Goal: Task Accomplishment & Management: Manage account settings

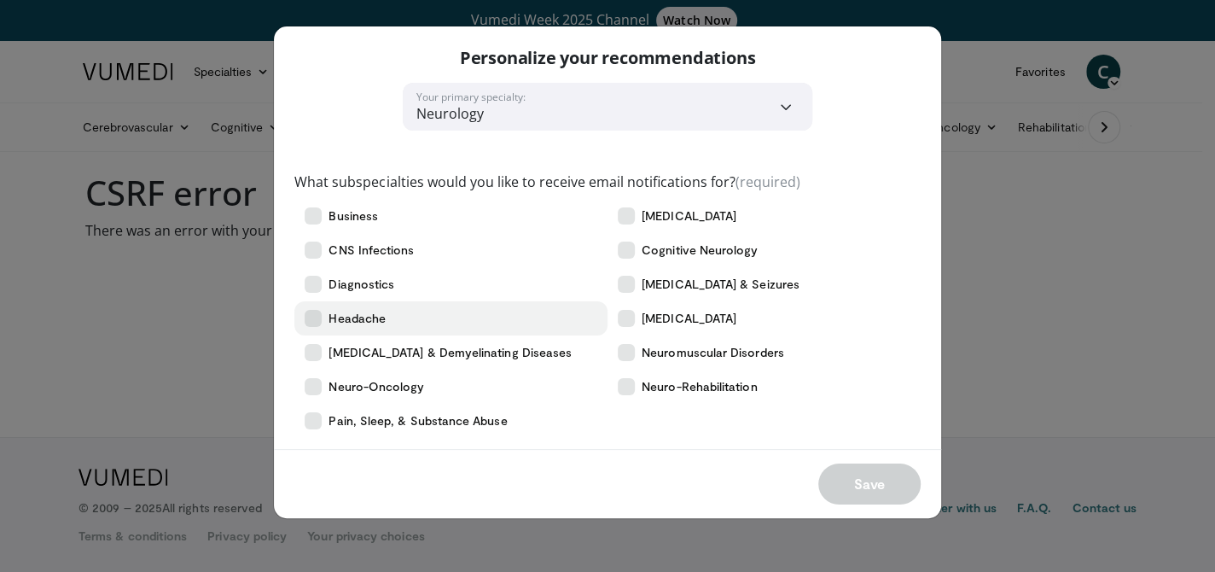
click at [305, 316] on icon at bounding box center [313, 318] width 17 height 17
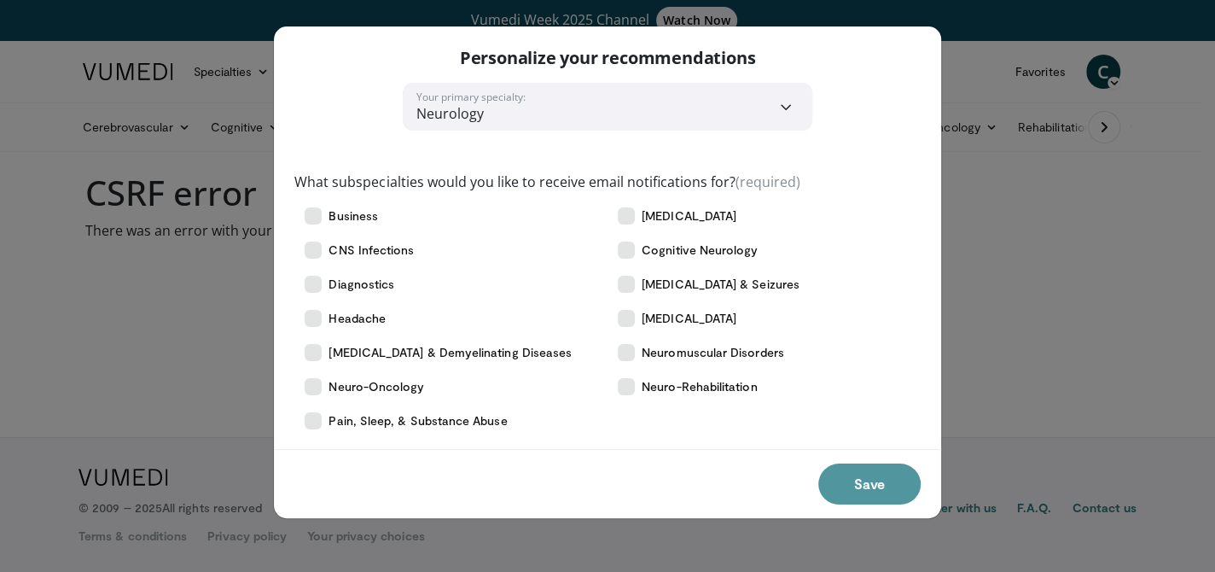
click at [885, 485] on button "Save" at bounding box center [869, 483] width 102 height 41
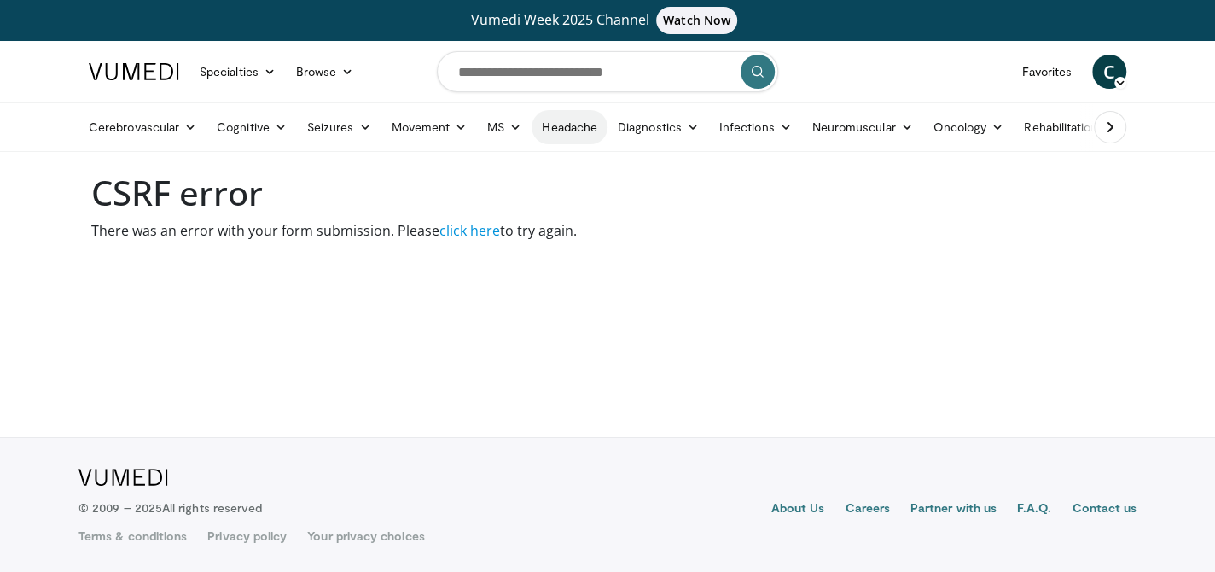
click at [583, 129] on link "Headache" at bounding box center [569, 127] width 76 height 34
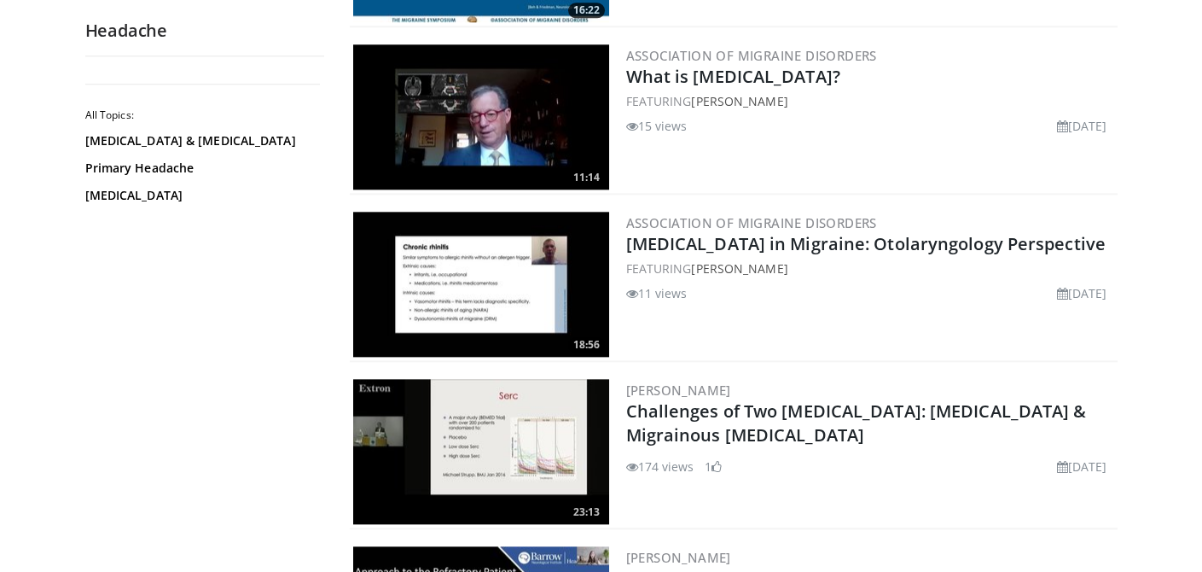
scroll to position [3583, 0]
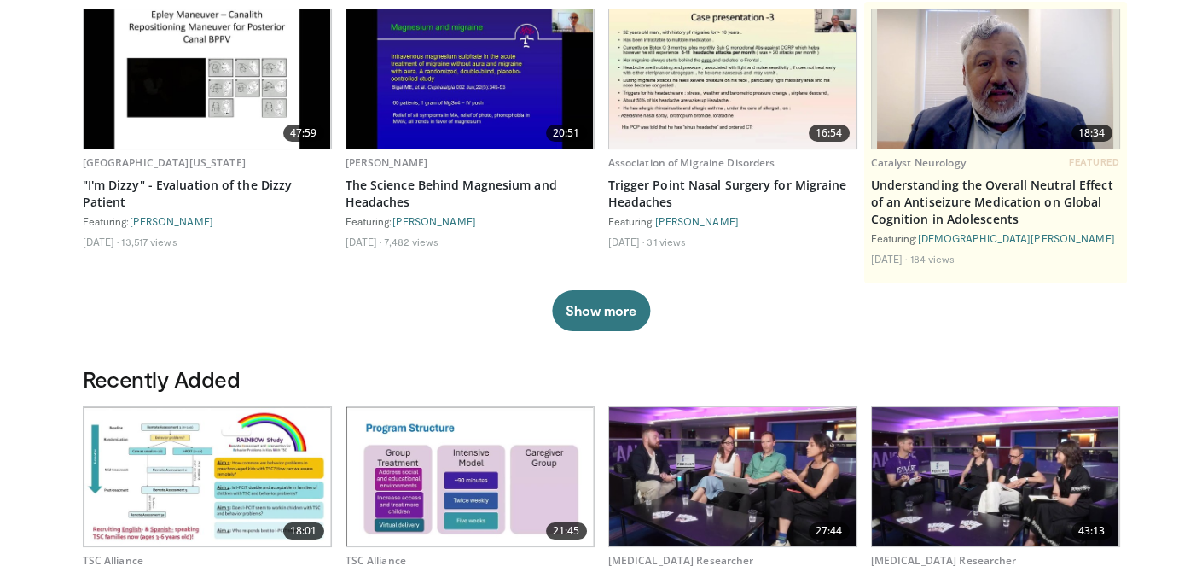
scroll to position [341, 0]
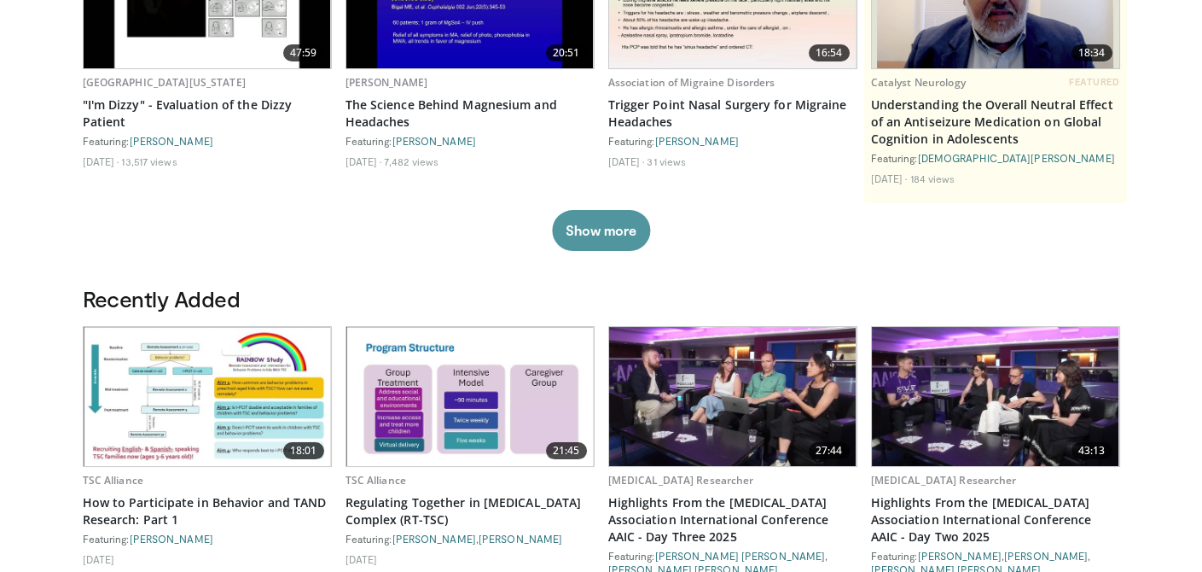
click at [617, 229] on button "Show more" at bounding box center [601, 230] width 98 height 41
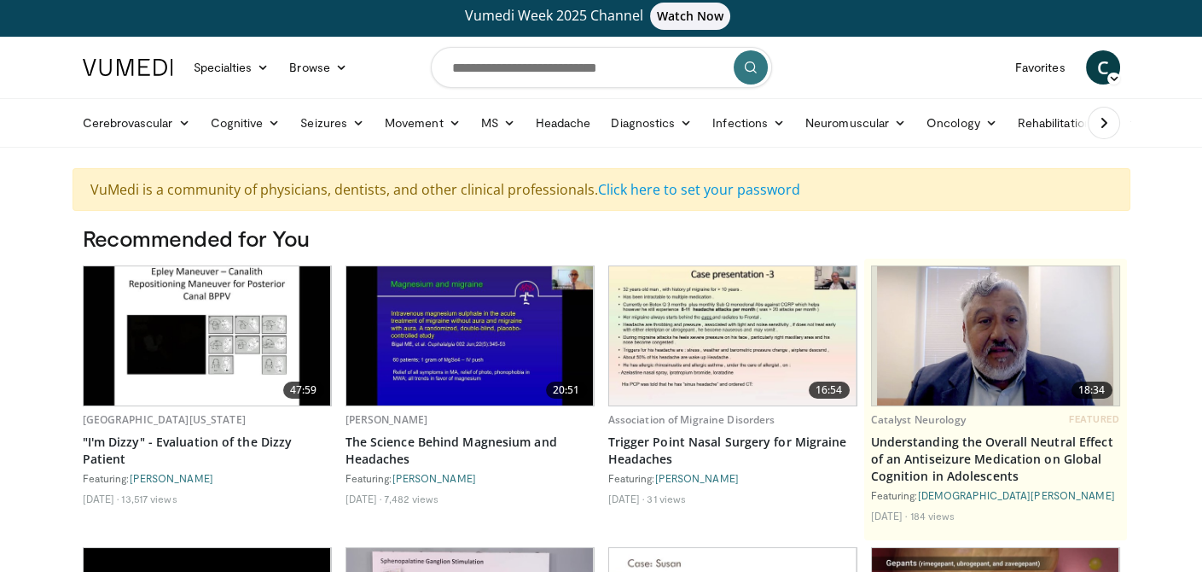
scroll to position [0, 0]
